Goal: Task Accomplishment & Management: Complete application form

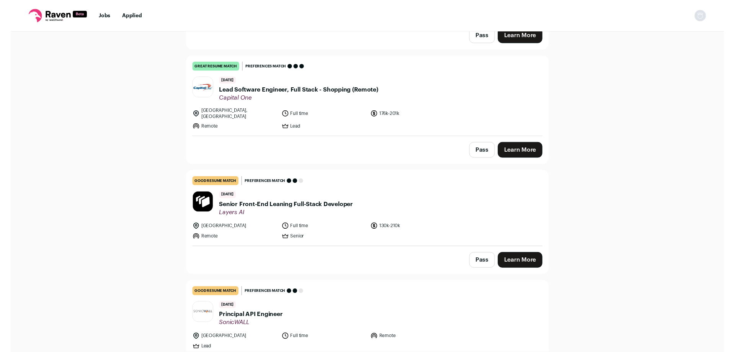
scroll to position [1212, 0]
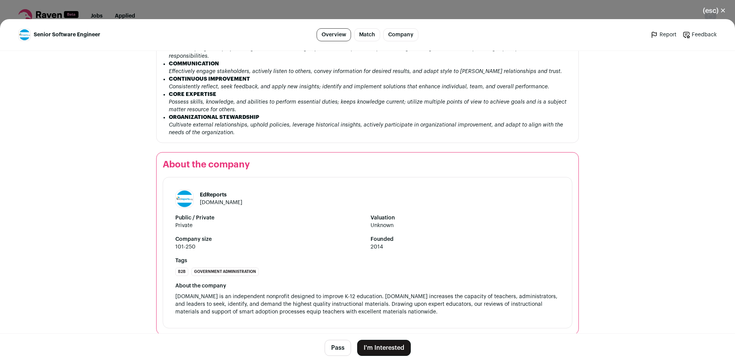
scroll to position [1261, 0]
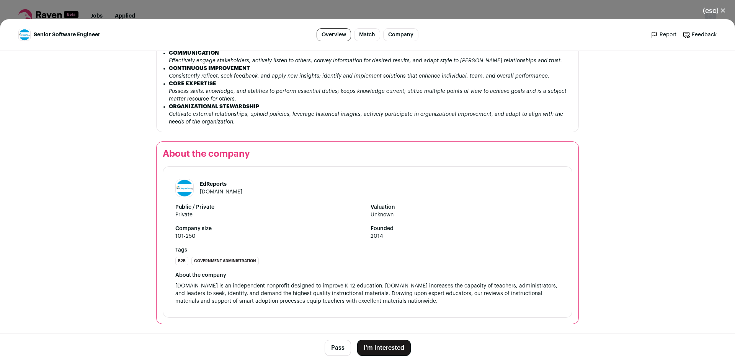
click at [397, 349] on button "I'm Interested" at bounding box center [384, 348] width 54 height 16
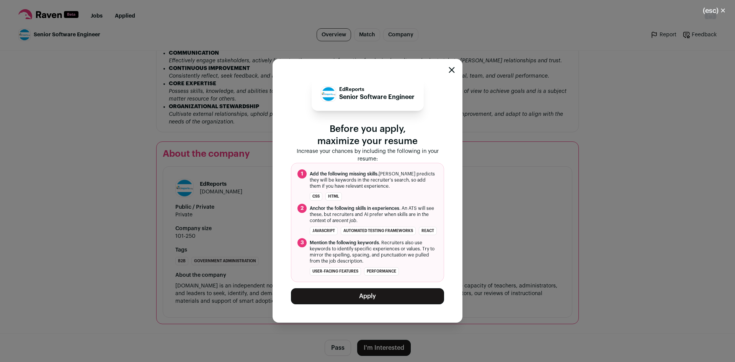
click at [388, 294] on button "Apply" at bounding box center [367, 296] width 153 height 16
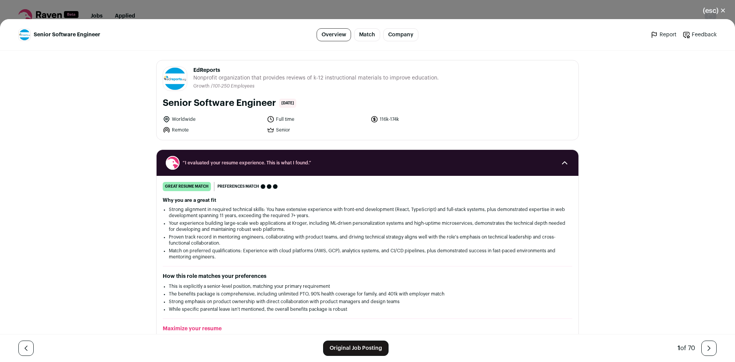
click at [707, 14] on button "(esc) ✕" at bounding box center [713, 10] width 41 height 17
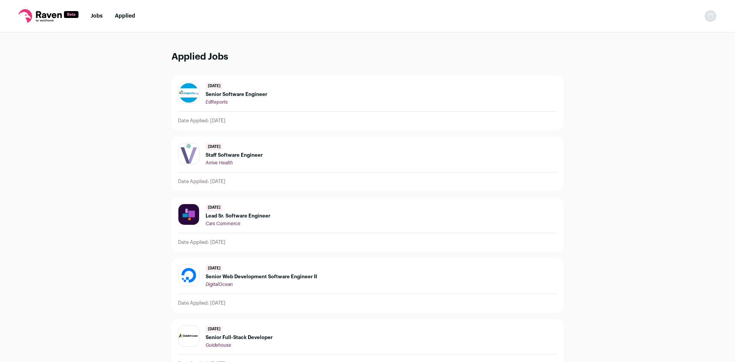
click at [99, 18] on link "Jobs" at bounding box center [97, 15] width 12 height 5
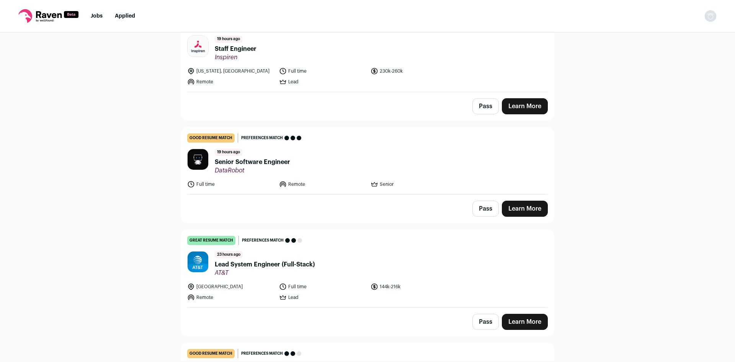
scroll to position [101, 0]
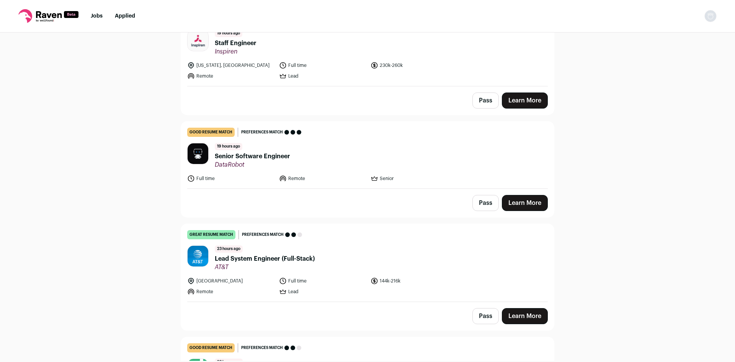
click at [293, 259] on span "Lead System Engineer (Full-Stack)" at bounding box center [265, 258] width 100 height 9
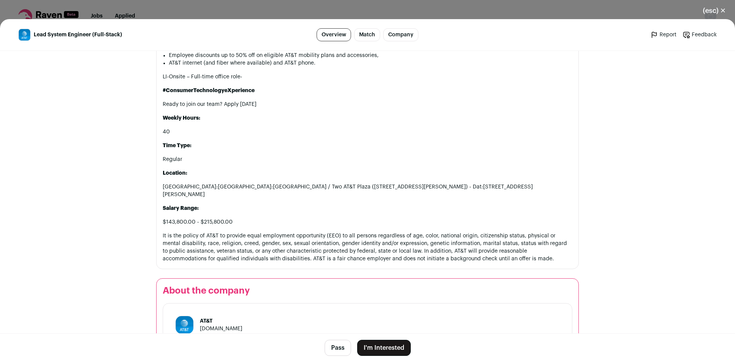
scroll to position [1010, 0]
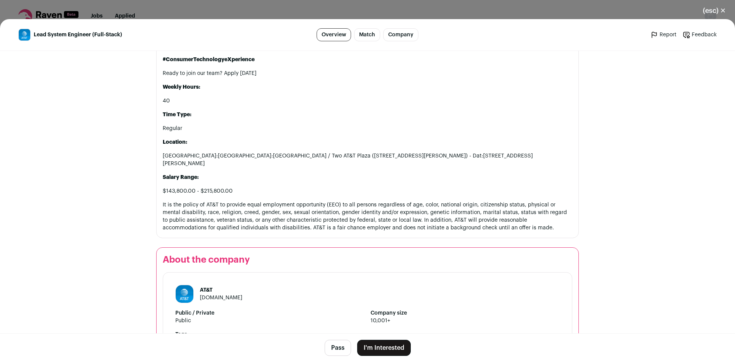
click at [712, 11] on button "(esc) ✕" at bounding box center [713, 10] width 41 height 17
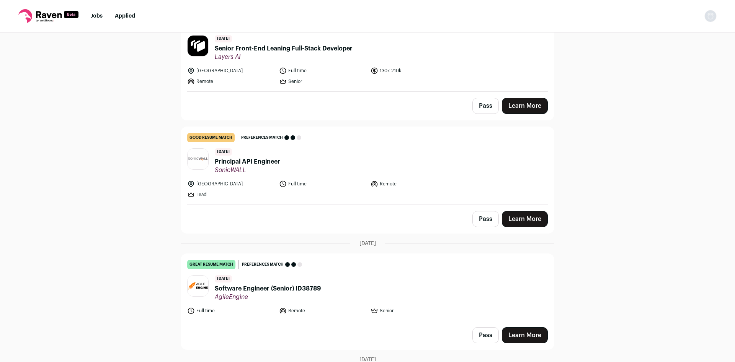
scroll to position [1263, 0]
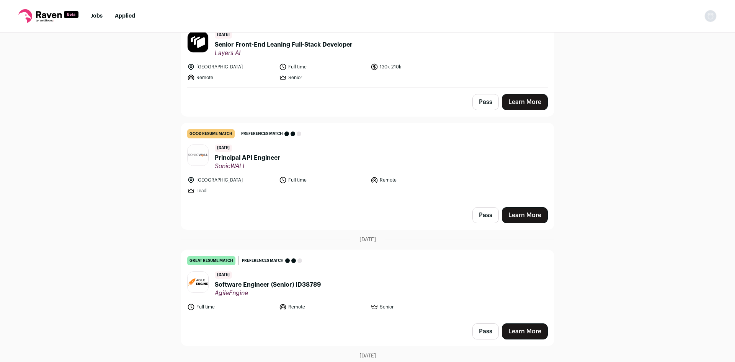
click at [378, 150] on link "good resume match You meet the must-have requirements but are missing some nice…" at bounding box center [367, 162] width 373 height 78
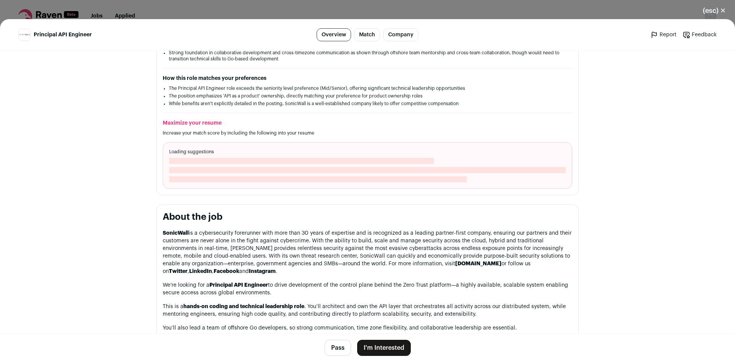
scroll to position [202, 0]
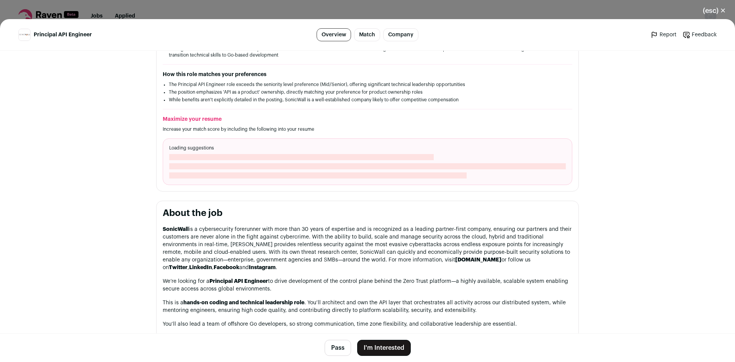
click at [717, 6] on button "(esc) ✕" at bounding box center [713, 10] width 41 height 17
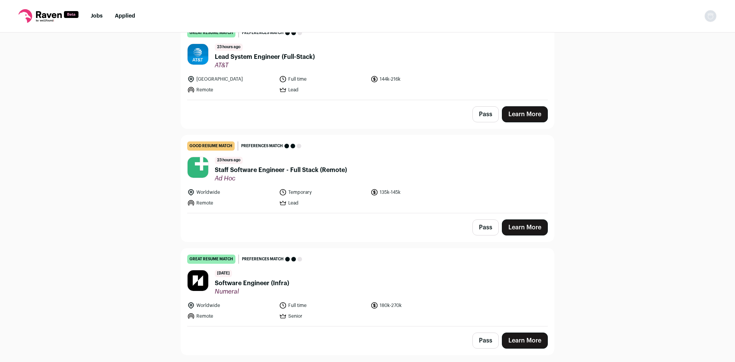
scroll to position [0, 0]
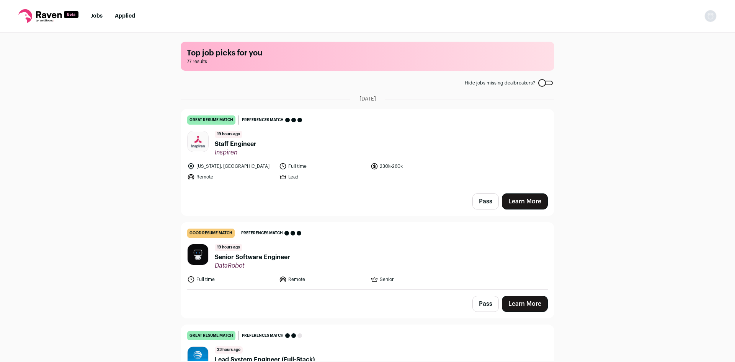
click at [98, 17] on link "Jobs" at bounding box center [97, 15] width 12 height 5
